Goal: Task Accomplishment & Management: Use online tool/utility

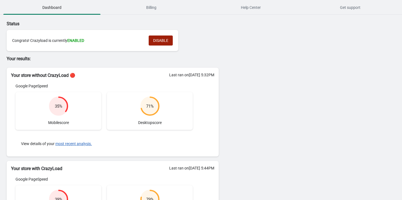
click at [165, 38] on span "DISABLE" at bounding box center [160, 40] width 15 height 4
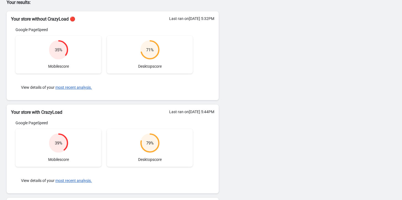
scroll to position [83, 0]
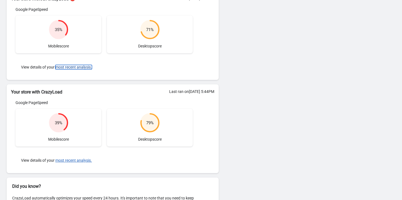
click at [67, 67] on button "most recent analysis." at bounding box center [73, 67] width 37 height 4
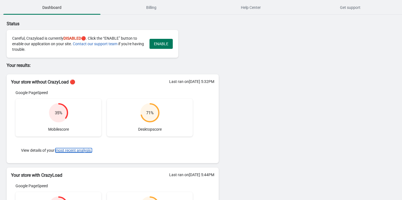
scroll to position [0, 0]
click at [158, 46] on span "ENABLE" at bounding box center [161, 44] width 14 height 4
